Goal: Communication & Community: Ask a question

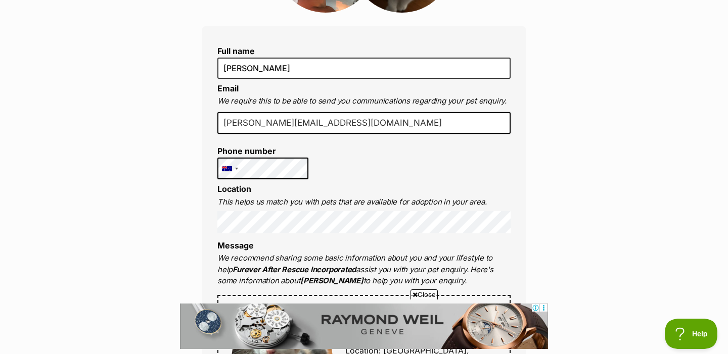
scroll to position [218, 0]
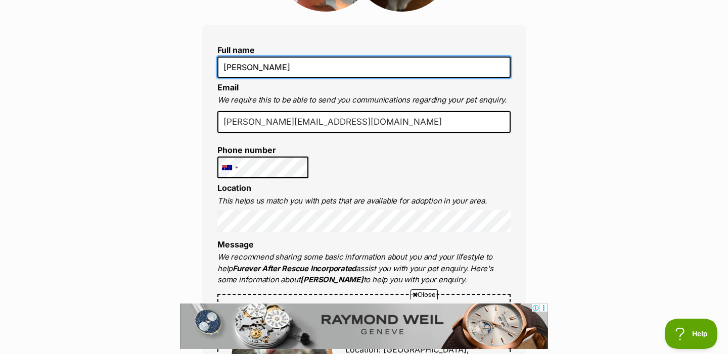
click at [346, 70] on input "[PERSON_NAME]" at bounding box center [363, 67] width 293 height 21
type input "[PERSON_NAME] Pacifique"
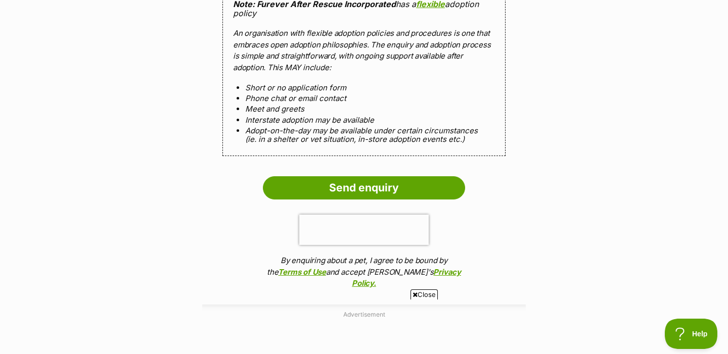
scroll to position [1019, 0]
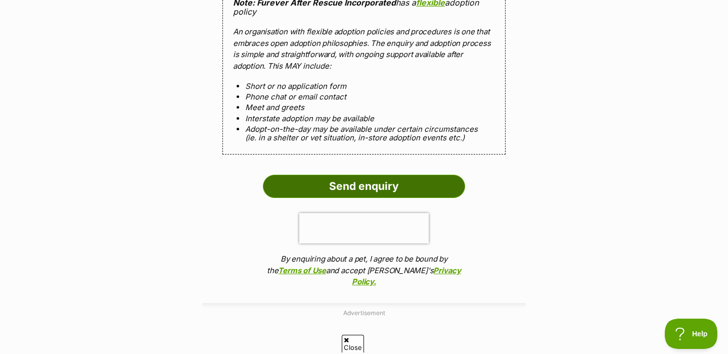
click at [439, 175] on input "Send enquiry" at bounding box center [364, 186] width 202 height 23
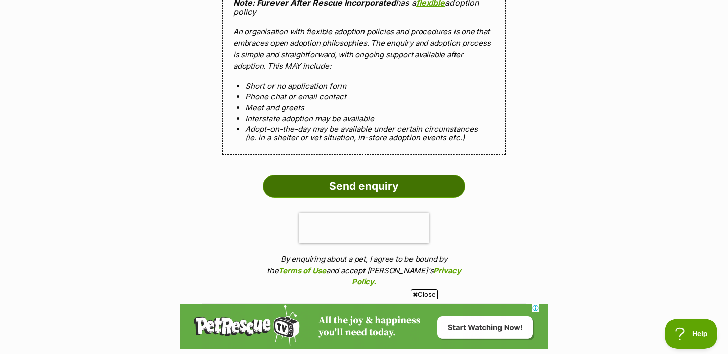
scroll to position [0, 0]
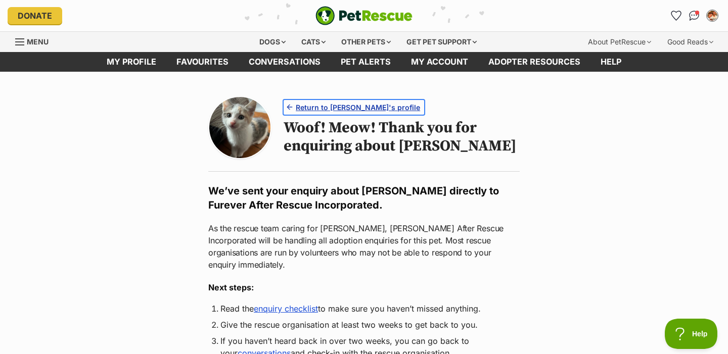
click at [341, 105] on span "Return to Emma's profile" at bounding box center [358, 107] width 124 height 11
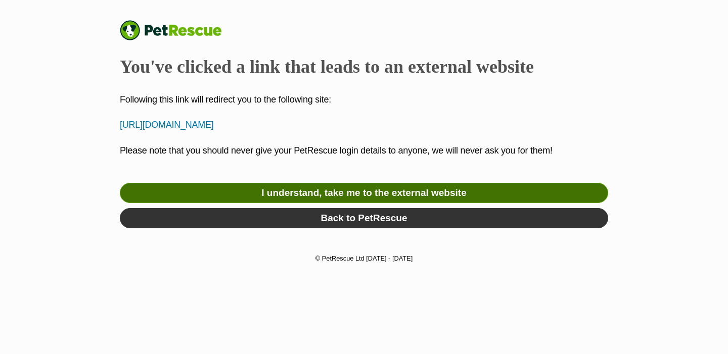
click at [262, 195] on link "I understand, take me to the external website" at bounding box center [364, 193] width 488 height 20
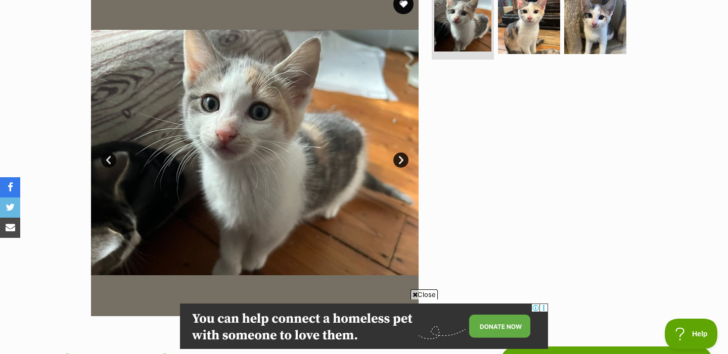
scroll to position [222, 0]
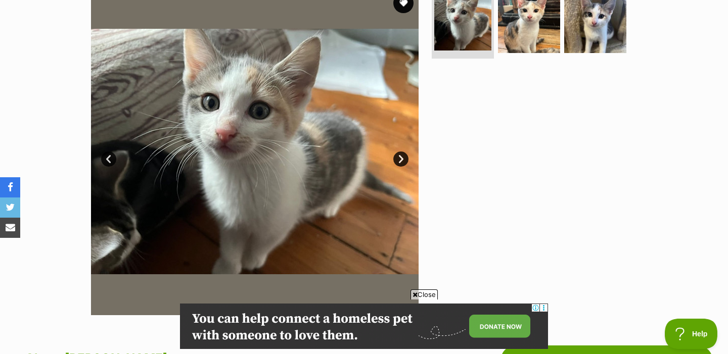
click at [401, 160] on link "Next" at bounding box center [400, 159] width 15 height 15
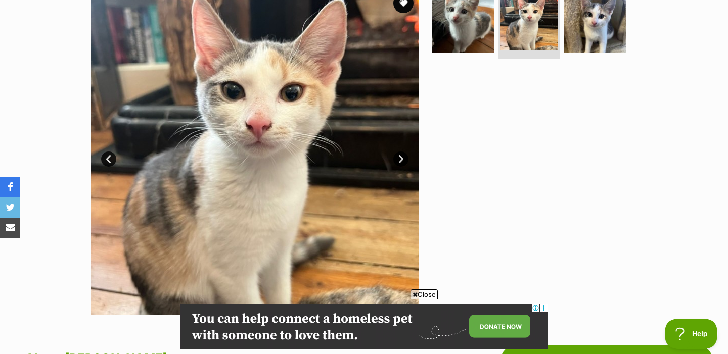
click at [400, 162] on link "Next" at bounding box center [400, 159] width 15 height 15
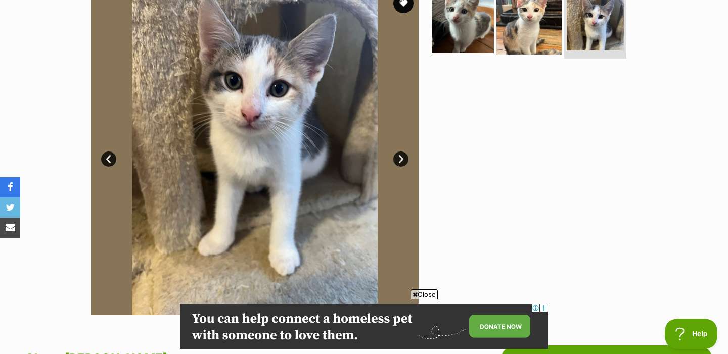
click at [524, 15] on img at bounding box center [528, 21] width 65 height 65
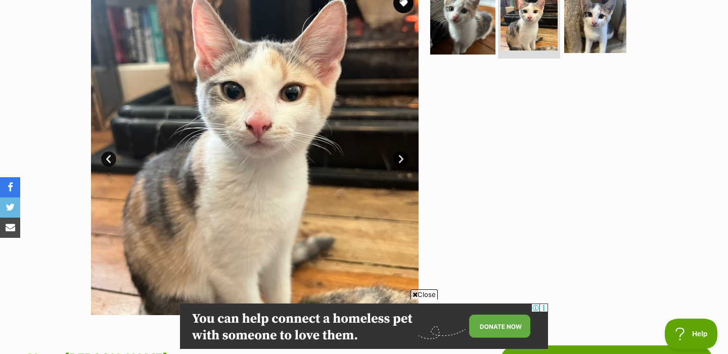
click at [474, 34] on img at bounding box center [462, 21] width 65 height 65
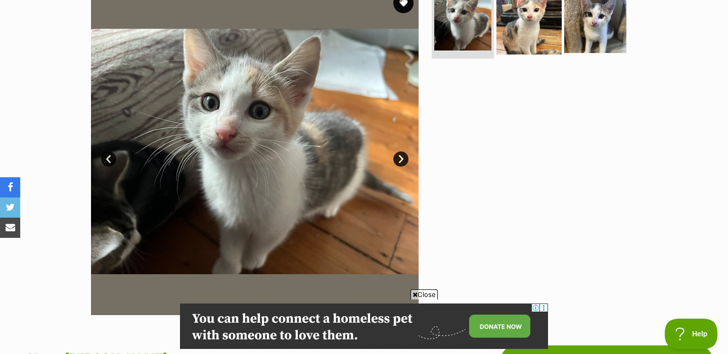
click at [502, 32] on img at bounding box center [528, 21] width 65 height 65
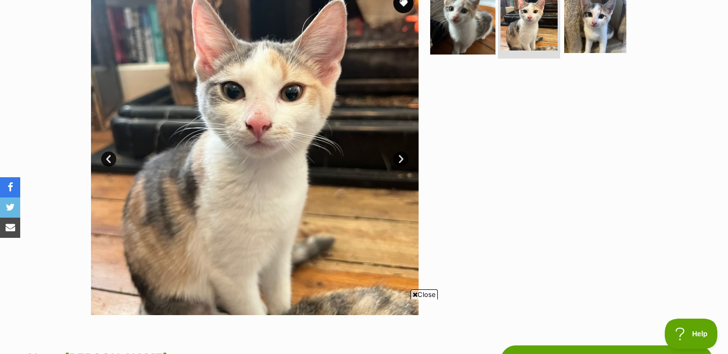
click at [474, 21] on img at bounding box center [462, 21] width 65 height 65
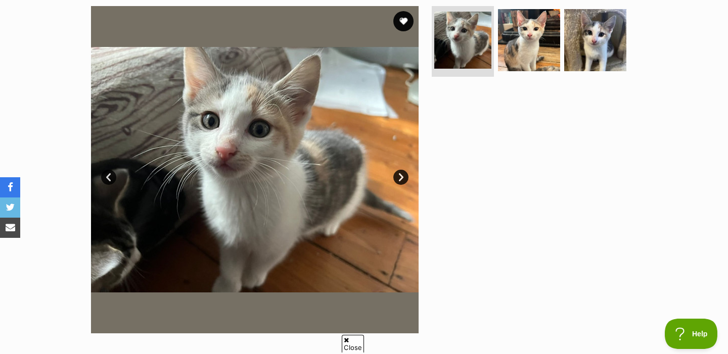
scroll to position [0, 0]
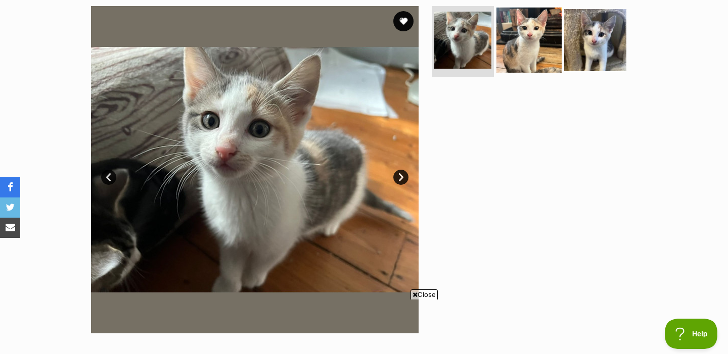
click at [537, 48] on img at bounding box center [528, 40] width 65 height 65
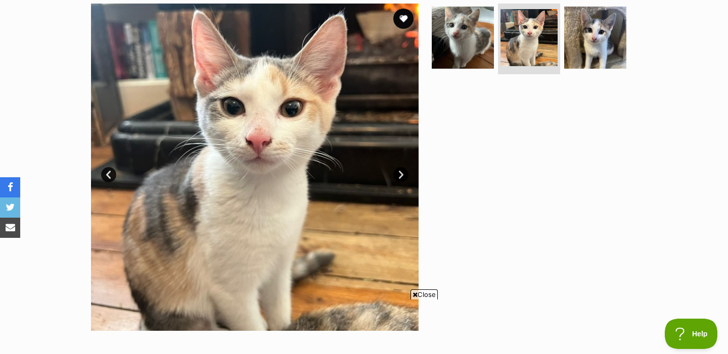
scroll to position [213, 0]
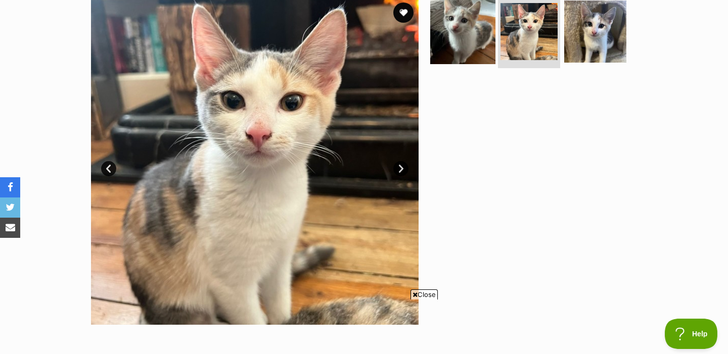
click at [452, 29] on img at bounding box center [462, 31] width 65 height 65
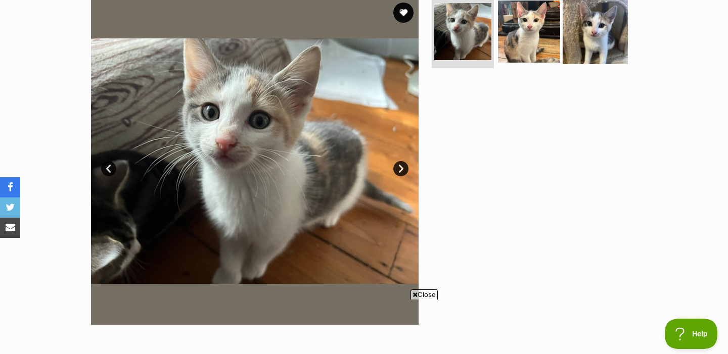
click at [585, 40] on img at bounding box center [595, 31] width 65 height 65
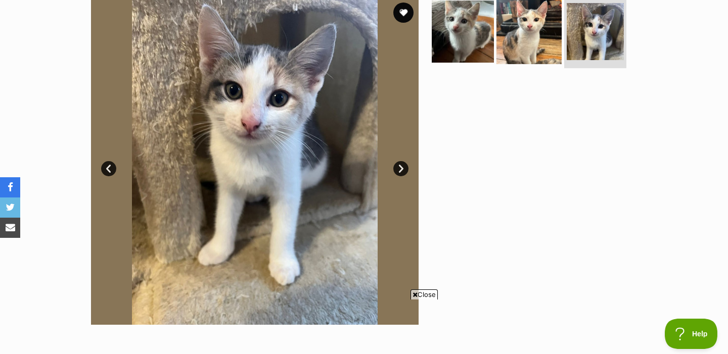
click at [518, 31] on img at bounding box center [528, 31] width 65 height 65
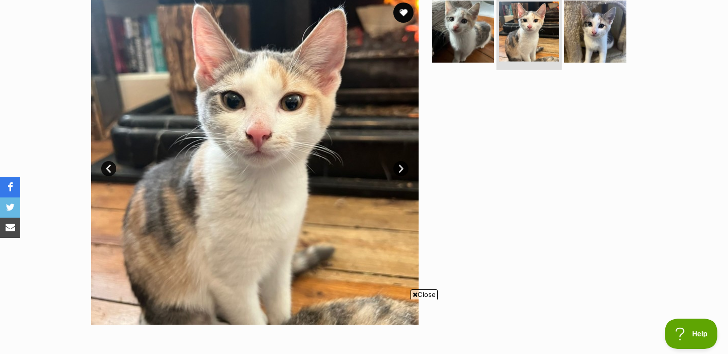
scroll to position [0, 0]
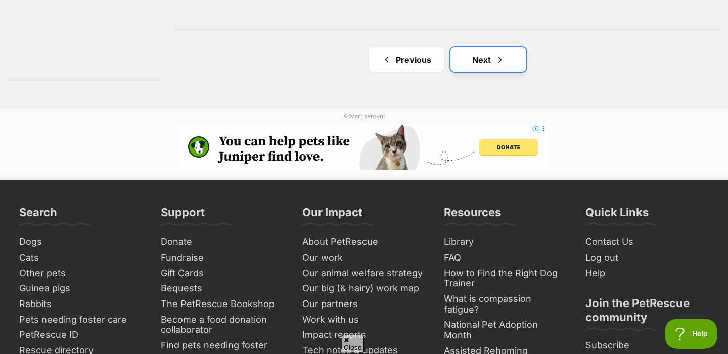
click at [470, 68] on link "Next" at bounding box center [488, 60] width 76 height 24
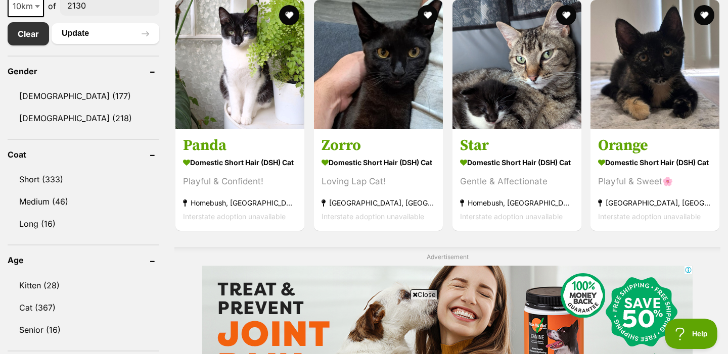
scroll to position [569, 0]
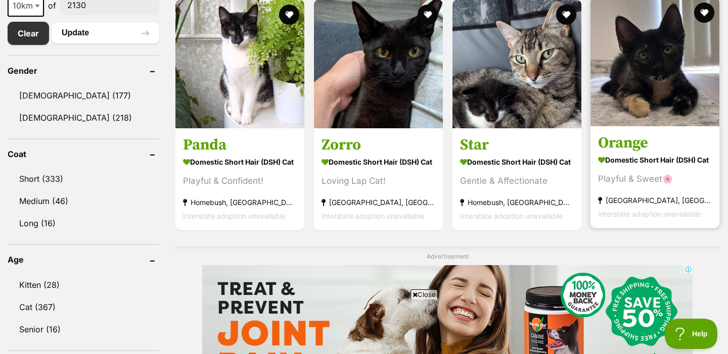
click at [668, 111] on img at bounding box center [654, 61] width 129 height 129
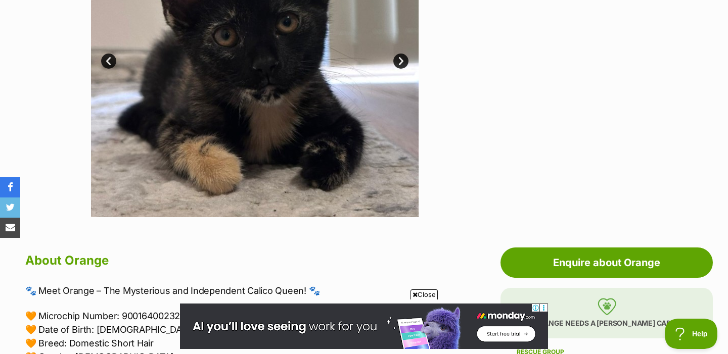
scroll to position [311, 0]
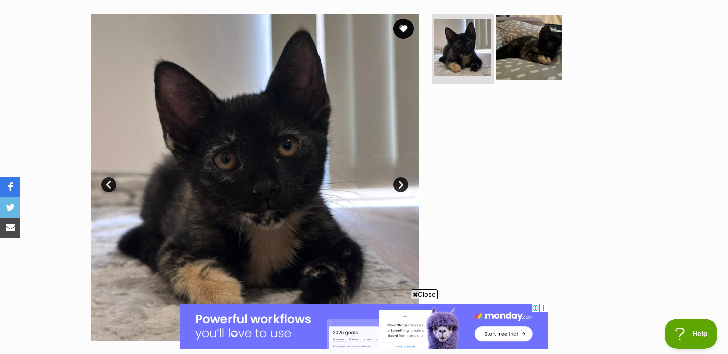
click at [532, 63] on img at bounding box center [528, 47] width 65 height 65
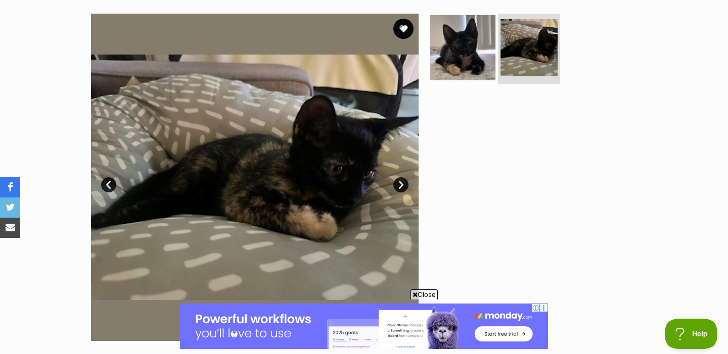
click at [458, 55] on img at bounding box center [462, 47] width 65 height 65
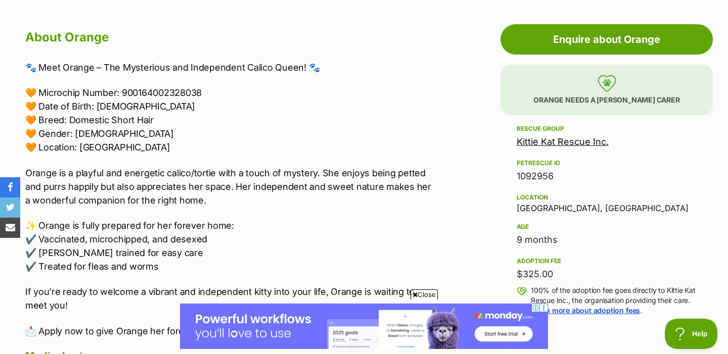
scroll to position [515, 0]
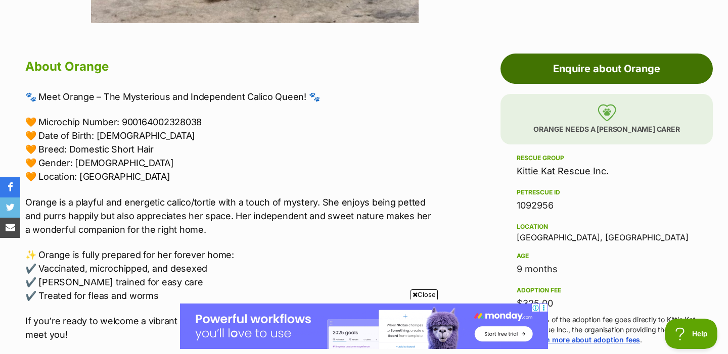
click at [584, 61] on link "Enquire about Orange" at bounding box center [606, 69] width 212 height 30
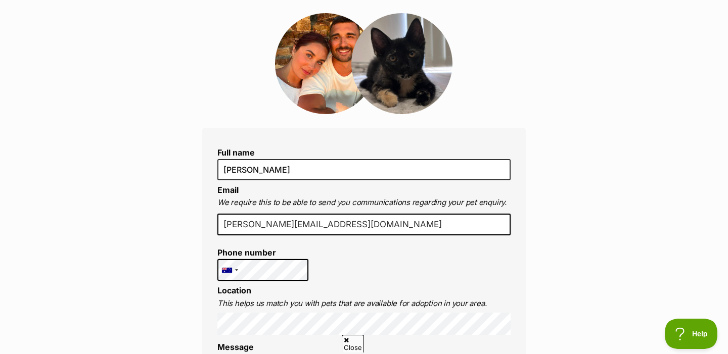
scroll to position [117, 0]
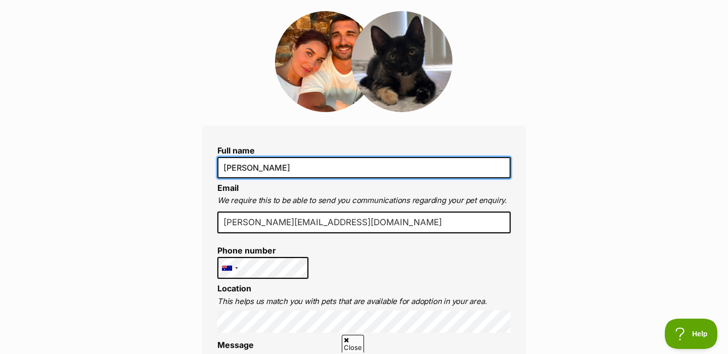
click at [361, 172] on input "[PERSON_NAME]" at bounding box center [363, 167] width 293 height 21
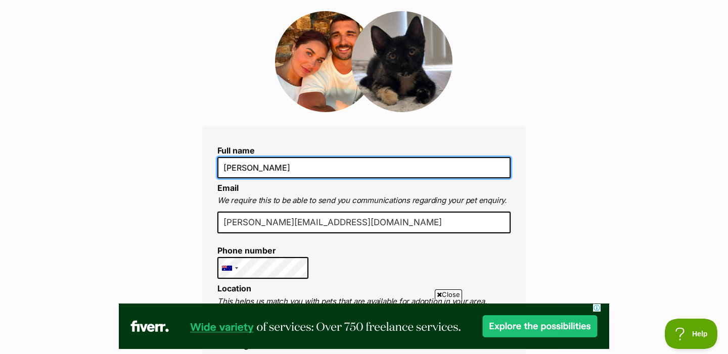
scroll to position [0, 0]
type input "Lucienne Pacifique"
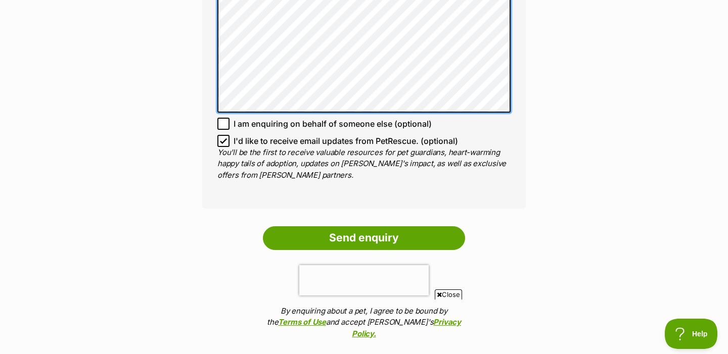
scroll to position [718, 0]
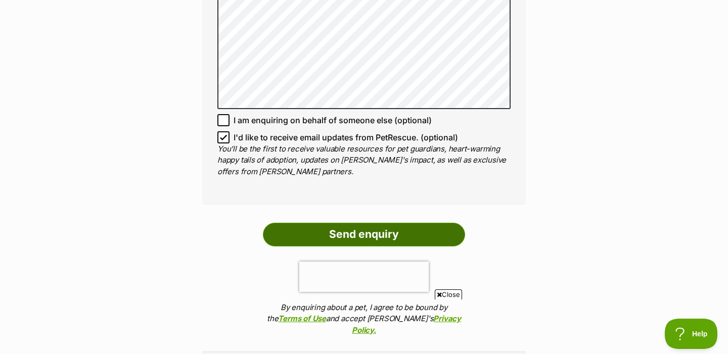
click at [404, 228] on input "Send enquiry" at bounding box center [364, 234] width 202 height 23
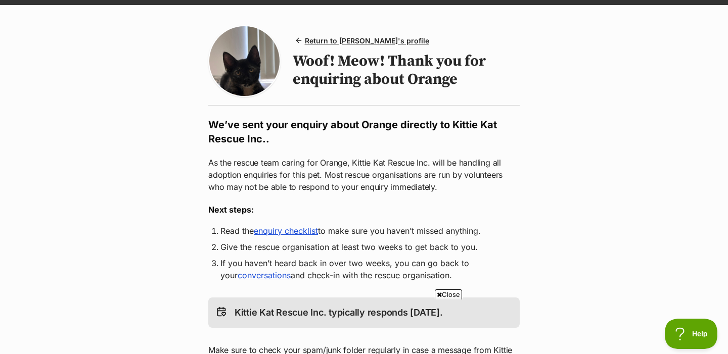
scroll to position [52, 0]
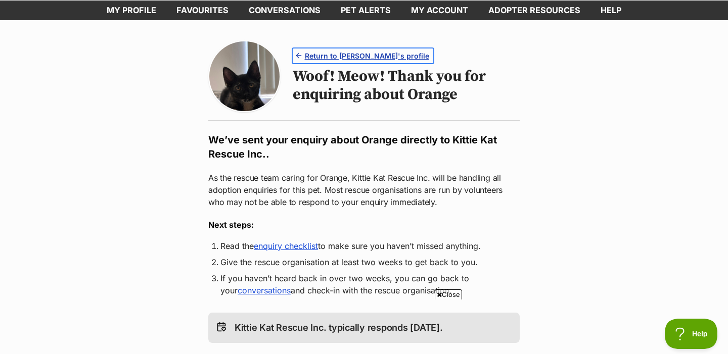
click at [365, 54] on span "Return to Orange's profile" at bounding box center [367, 56] width 124 height 11
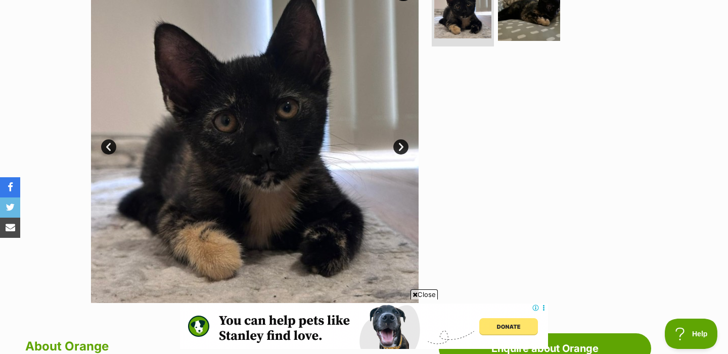
click at [397, 141] on link "Next" at bounding box center [400, 147] width 15 height 15
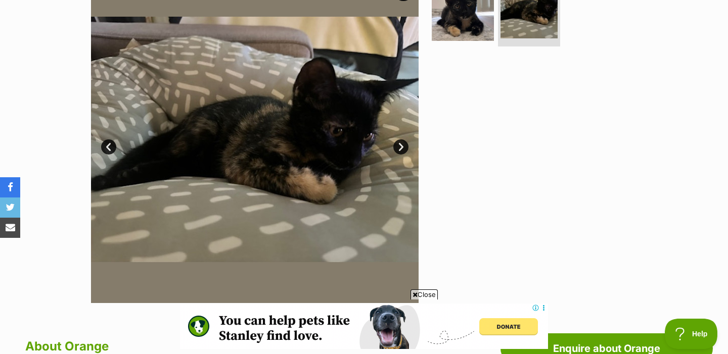
click at [102, 147] on link "Prev" at bounding box center [108, 147] width 15 height 15
